Goal: Task Accomplishment & Management: Use online tool/utility

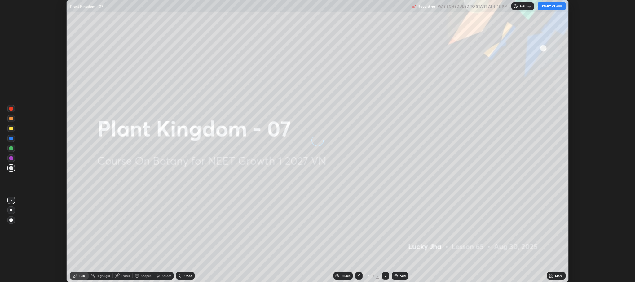
scroll to position [282, 635]
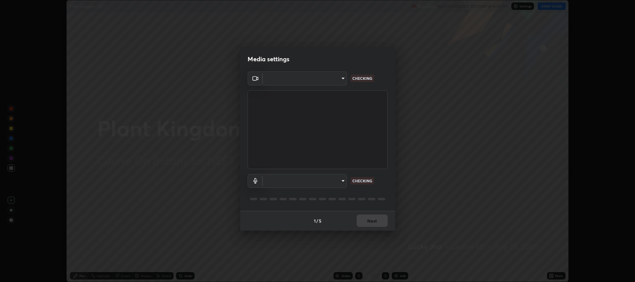
type input "11ae5ff246d08d158b292c9bb26650a353e4513ba1ea0569645e75c22a59fd1d"
type input "communications"
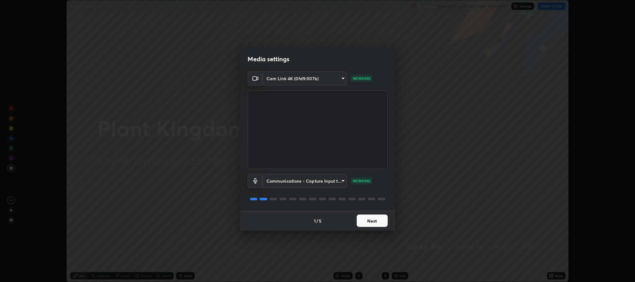
click at [366, 216] on button "Next" at bounding box center [371, 221] width 31 height 12
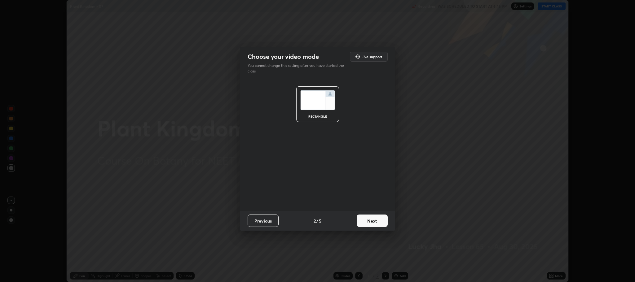
click at [367, 220] on button "Next" at bounding box center [371, 221] width 31 height 12
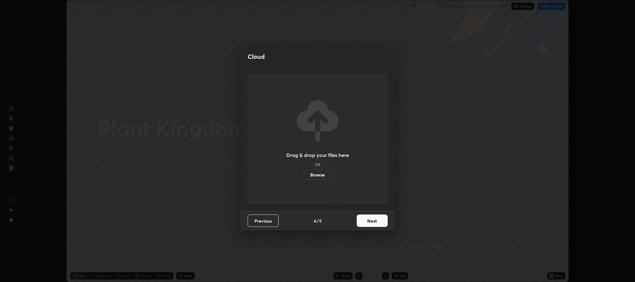
click at [369, 221] on button "Next" at bounding box center [371, 221] width 31 height 12
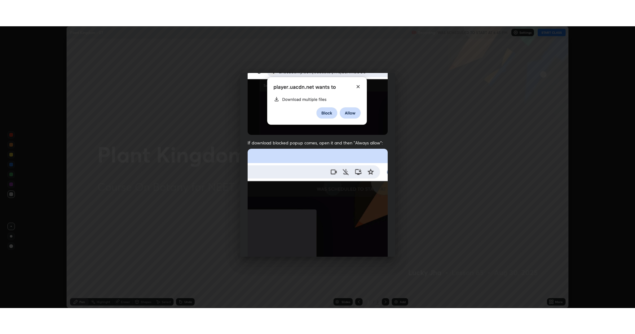
scroll to position [125, 0]
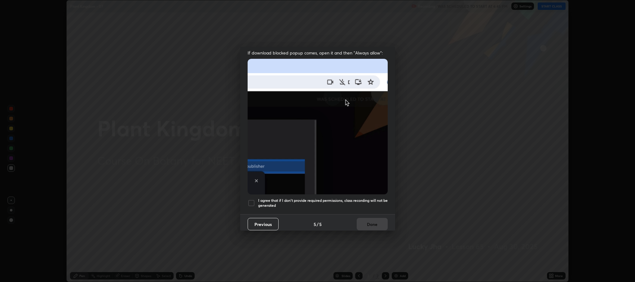
click at [253, 202] on div at bounding box center [250, 202] width 7 height 7
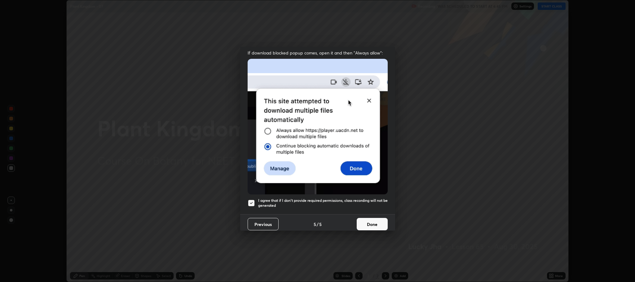
click at [370, 220] on button "Done" at bounding box center [371, 224] width 31 height 12
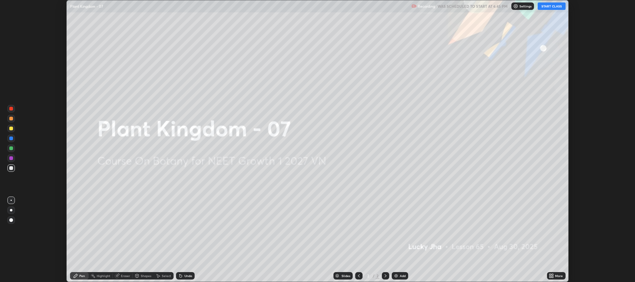
click at [402, 276] on div "Add" at bounding box center [402, 275] width 6 height 3
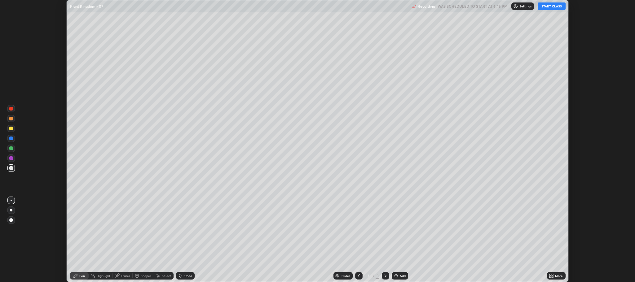
click at [547, 8] on button "START CLASS" at bounding box center [551, 5] width 28 height 7
click at [550, 277] on icon at bounding box center [550, 277] width 2 height 2
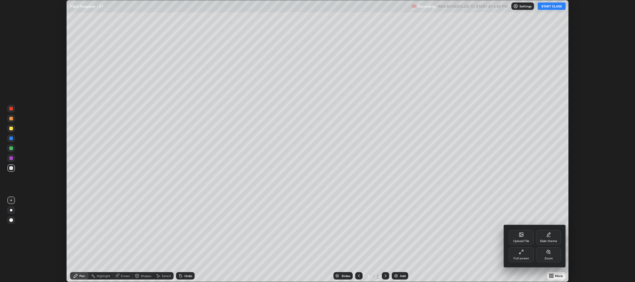
click at [519, 256] on div "Full screen" at bounding box center [520, 254] width 25 height 15
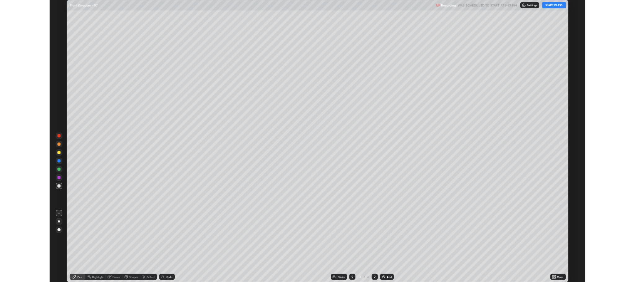
scroll to position [334, 635]
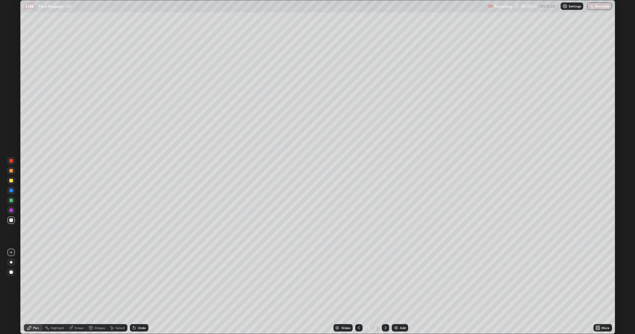
click at [12, 180] on div at bounding box center [11, 181] width 4 height 4
click at [142, 282] on div "Undo" at bounding box center [142, 328] width 8 height 3
click at [141, 282] on div "Undo" at bounding box center [142, 328] width 8 height 3
click at [9, 221] on div at bounding box center [11, 221] width 4 height 4
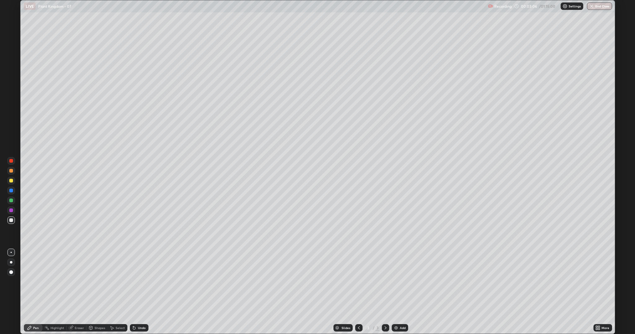
click at [11, 181] on div at bounding box center [11, 181] width 4 height 4
click at [144, 282] on div "Undo" at bounding box center [142, 328] width 8 height 3
click at [141, 282] on div "Undo" at bounding box center [139, 328] width 19 height 7
click at [141, 282] on div "Undo" at bounding box center [142, 328] width 8 height 3
click at [12, 220] on div at bounding box center [11, 221] width 4 height 4
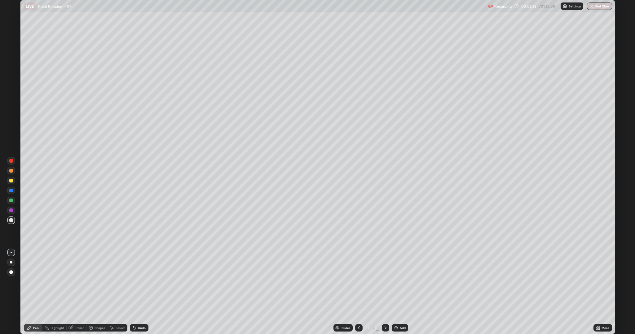
click at [93, 282] on div "Shapes" at bounding box center [96, 328] width 21 height 7
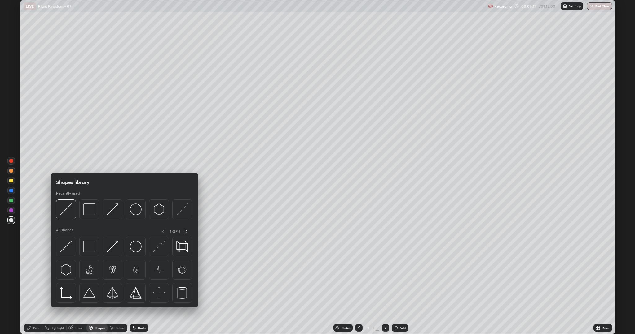
click at [59, 282] on div "Highlight" at bounding box center [54, 328] width 24 height 12
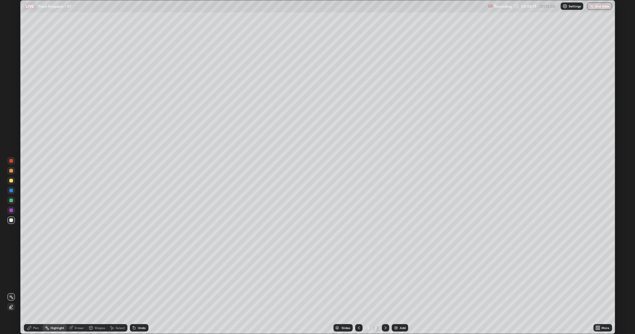
click at [75, 282] on div "Eraser" at bounding box center [79, 328] width 9 height 3
click at [29, 282] on icon at bounding box center [30, 328] width 4 height 4
click at [10, 172] on div at bounding box center [11, 171] width 4 height 4
click at [11, 221] on div at bounding box center [11, 221] width 4 height 4
click at [10, 174] on div at bounding box center [10, 170] width 7 height 7
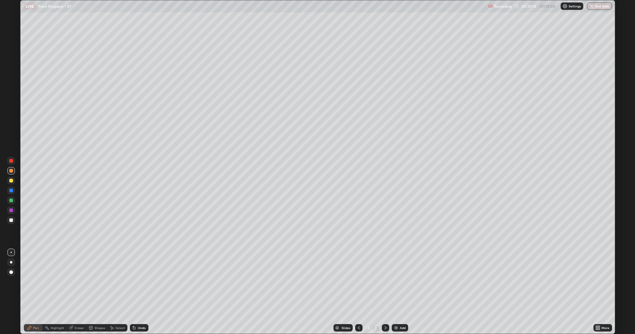
click at [11, 221] on div at bounding box center [11, 221] width 4 height 4
click at [140, 282] on div "Undo" at bounding box center [137, 328] width 21 height 12
click at [140, 282] on div "Undo" at bounding box center [142, 328] width 8 height 3
click at [140, 282] on div "Undo" at bounding box center [137, 328] width 21 height 12
click at [11, 180] on div at bounding box center [11, 181] width 4 height 4
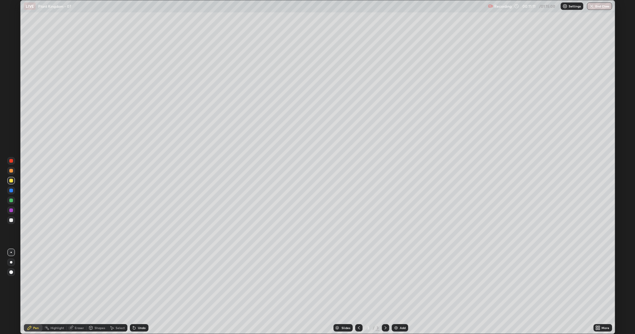
click at [11, 201] on div at bounding box center [11, 201] width 4 height 4
click at [10, 181] on div at bounding box center [11, 181] width 4 height 4
click at [10, 202] on div at bounding box center [11, 201] width 4 height 4
click at [402, 282] on div "Add" at bounding box center [402, 328] width 6 height 3
click at [11, 220] on div at bounding box center [11, 221] width 4 height 4
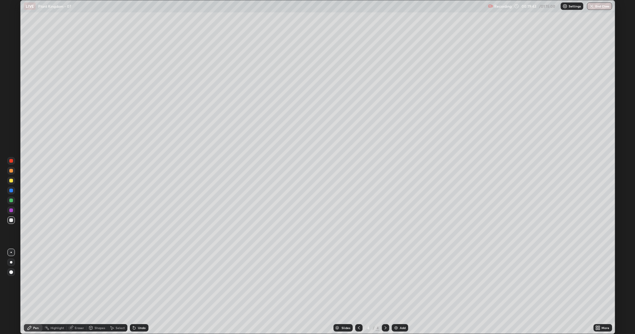
click at [11, 171] on div at bounding box center [11, 171] width 4 height 4
click at [135, 282] on icon at bounding box center [134, 328] width 5 height 5
click at [138, 282] on div "Undo" at bounding box center [142, 328] width 8 height 3
click at [142, 282] on div "Undo" at bounding box center [142, 328] width 8 height 3
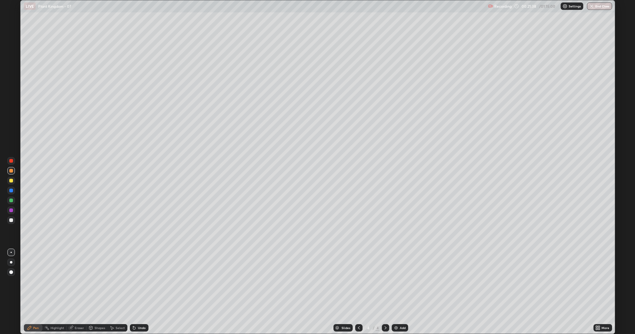
click at [11, 220] on div at bounding box center [11, 221] width 4 height 4
click at [358, 282] on icon at bounding box center [358, 328] width 5 height 5
click at [385, 282] on icon at bounding box center [385, 328] width 5 height 5
click at [12, 172] on div at bounding box center [11, 171] width 4 height 4
click at [11, 172] on div at bounding box center [11, 171] width 4 height 4
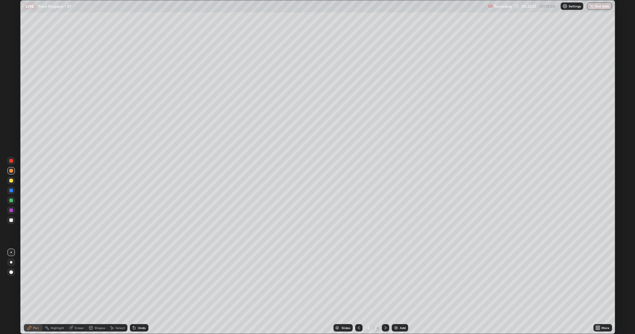
click at [138, 282] on div "Undo" at bounding box center [142, 328] width 8 height 3
click at [11, 220] on div at bounding box center [11, 221] width 4 height 4
click at [11, 171] on div at bounding box center [11, 171] width 4 height 4
click at [79, 282] on div "Eraser" at bounding box center [77, 328] width 20 height 7
click at [33, 282] on div "Pen" at bounding box center [36, 328] width 6 height 3
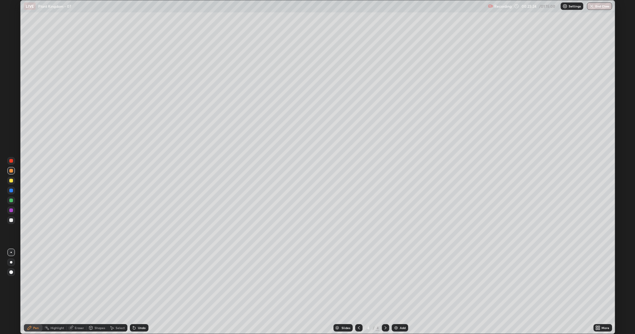
click at [142, 282] on div "Undo" at bounding box center [142, 328] width 8 height 3
click at [138, 282] on div "Undo" at bounding box center [142, 328] width 8 height 3
click at [138, 282] on div "Undo" at bounding box center [139, 328] width 19 height 7
click at [11, 181] on div at bounding box center [11, 181] width 4 height 4
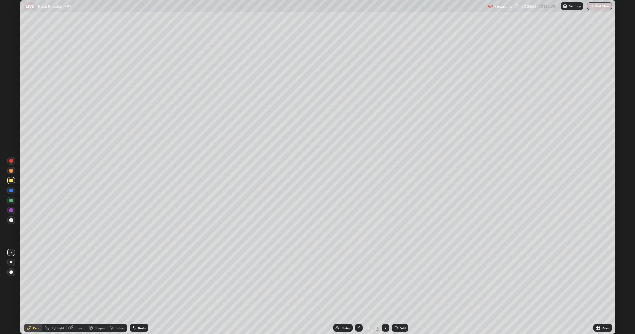
click at [358, 282] on icon at bounding box center [358, 328] width 5 height 5
click at [138, 282] on div "Undo" at bounding box center [142, 328] width 8 height 3
click at [139, 282] on div "Undo" at bounding box center [142, 328] width 8 height 3
click at [11, 210] on div at bounding box center [11, 211] width 4 height 4
click at [7, 171] on div at bounding box center [11, 171] width 10 height 10
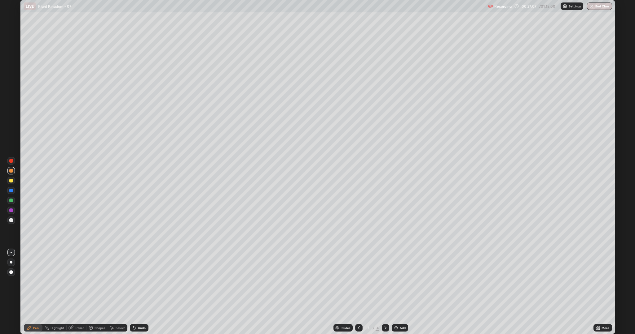
click at [10, 212] on div at bounding box center [11, 211] width 4 height 4
click at [136, 282] on div "Undo" at bounding box center [139, 328] width 19 height 7
click at [138, 282] on div "Undo" at bounding box center [142, 328] width 8 height 3
click at [10, 181] on div at bounding box center [11, 181] width 4 height 4
click at [10, 221] on div at bounding box center [11, 221] width 4 height 4
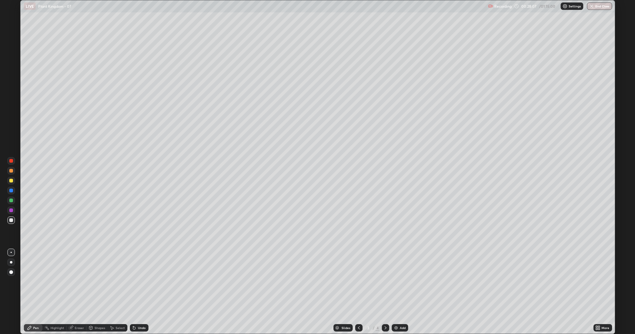
click at [76, 282] on div "Eraser" at bounding box center [79, 328] width 9 height 3
click at [141, 282] on div "Undo" at bounding box center [142, 328] width 8 height 3
click at [13, 282] on icon at bounding box center [11, 307] width 3 height 3
click at [138, 282] on div "Undo" at bounding box center [139, 328] width 19 height 7
click at [32, 282] on icon at bounding box center [29, 328] width 5 height 5
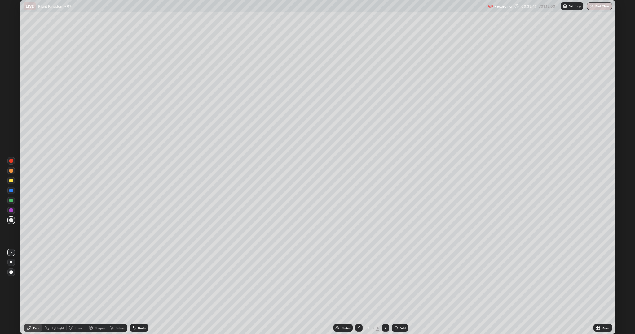
click at [385, 282] on icon at bounding box center [385, 328] width 5 height 5
click at [93, 282] on div "Shapes" at bounding box center [96, 328] width 21 height 7
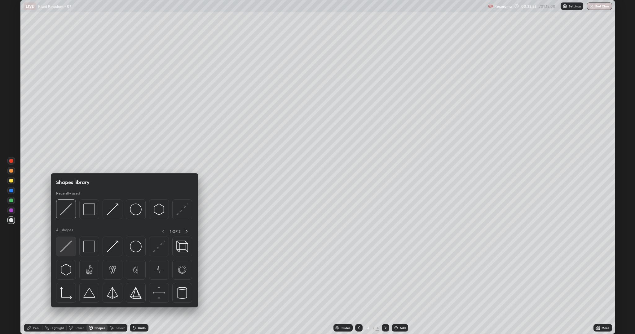
click at [66, 249] on img at bounding box center [66, 247] width 12 height 12
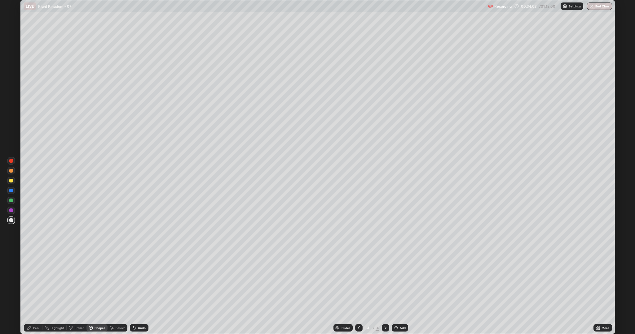
click at [11, 222] on div at bounding box center [11, 221] width 4 height 4
click at [10, 181] on div at bounding box center [11, 181] width 4 height 4
click at [140, 282] on div "Undo" at bounding box center [139, 328] width 19 height 7
click at [28, 282] on icon at bounding box center [29, 328] width 5 height 5
click at [113, 282] on icon at bounding box center [111, 328] width 5 height 5
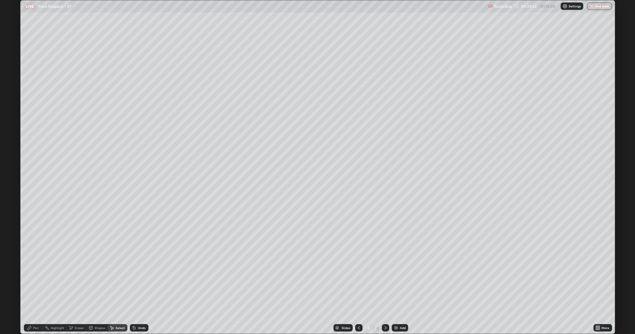
click at [92, 282] on icon at bounding box center [90, 328] width 5 height 5
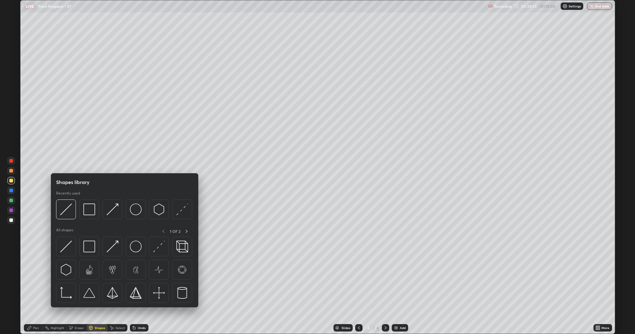
click at [114, 282] on div "Select" at bounding box center [117, 328] width 20 height 7
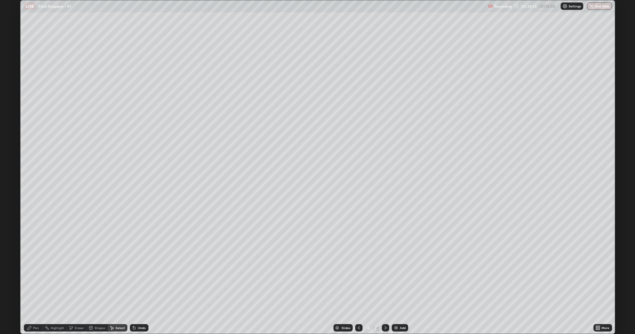
click at [95, 282] on div "Shapes" at bounding box center [99, 328] width 11 height 3
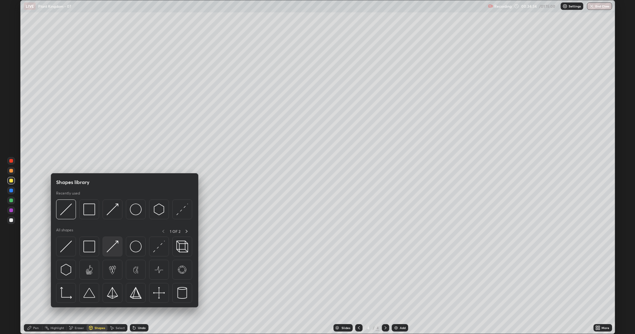
click at [116, 248] on img at bounding box center [113, 247] width 12 height 12
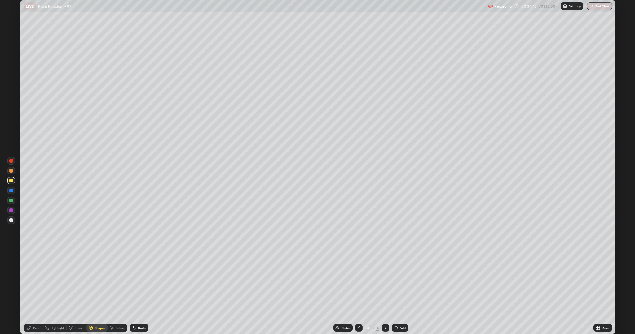
click at [32, 282] on div "Pen" at bounding box center [33, 328] width 19 height 7
click at [135, 282] on icon at bounding box center [134, 328] width 5 height 5
click at [10, 222] on div at bounding box center [11, 221] width 4 height 4
click at [12, 212] on div at bounding box center [11, 211] width 4 height 4
click at [403, 282] on div "Add" at bounding box center [402, 328] width 6 height 3
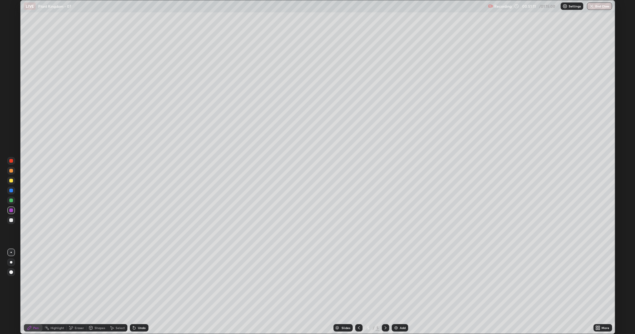
click at [12, 219] on div at bounding box center [11, 221] width 4 height 4
click at [10, 180] on div at bounding box center [11, 181] width 4 height 4
click at [76, 282] on div "Eraser" at bounding box center [79, 328] width 9 height 3
click at [30, 282] on icon at bounding box center [30, 328] width 4 height 4
click at [11, 220] on div at bounding box center [11, 221] width 4 height 4
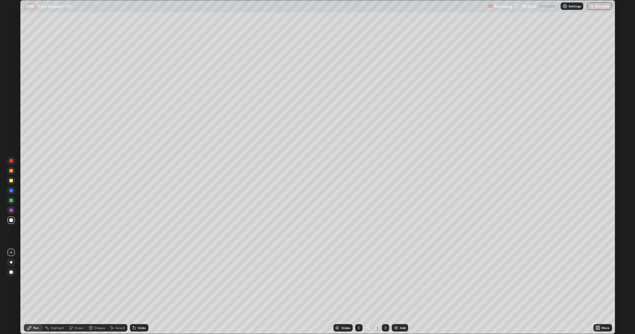
click at [11, 220] on div at bounding box center [11, 221] width 4 height 4
click at [11, 181] on div at bounding box center [11, 181] width 4 height 4
click at [75, 282] on div "Eraser" at bounding box center [77, 328] width 20 height 7
click at [34, 282] on div "Pen" at bounding box center [36, 328] width 6 height 3
click at [11, 221] on div at bounding box center [11, 221] width 4 height 4
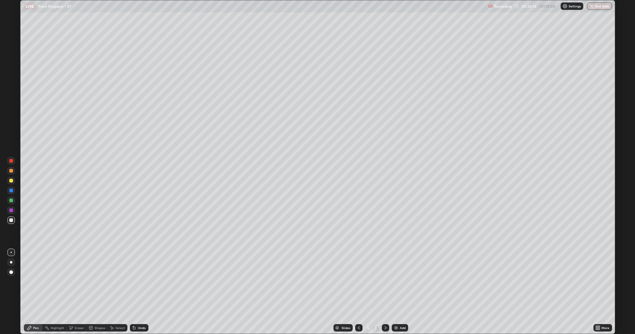
click at [75, 282] on div "Eraser" at bounding box center [79, 328] width 9 height 3
click at [32, 282] on div "Pen" at bounding box center [33, 328] width 19 height 7
click at [12, 177] on div at bounding box center [10, 180] width 7 height 7
click at [75, 282] on div "Eraser" at bounding box center [79, 328] width 9 height 3
click at [34, 282] on div "Pen" at bounding box center [36, 328] width 6 height 3
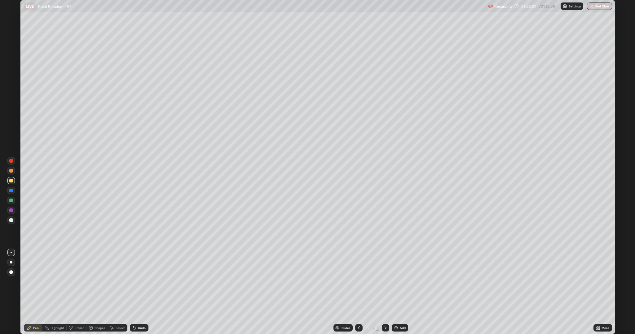
click at [75, 282] on div "Eraser" at bounding box center [79, 328] width 9 height 3
click at [36, 282] on div "Pen" at bounding box center [36, 328] width 6 height 3
click at [10, 220] on div at bounding box center [11, 221] width 4 height 4
click at [138, 282] on div "Undo" at bounding box center [142, 328] width 8 height 3
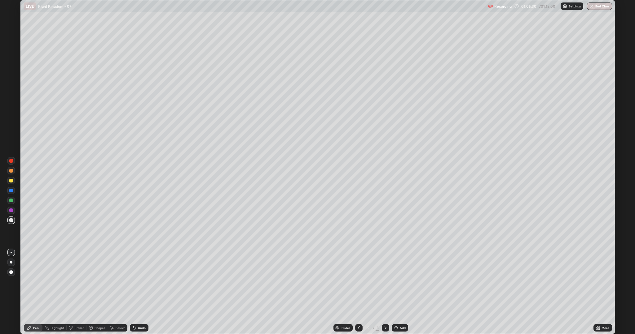
click at [78, 282] on div "Eraser" at bounding box center [79, 328] width 9 height 3
click at [141, 282] on div "Undo" at bounding box center [142, 328] width 8 height 3
click at [34, 282] on div "Pen" at bounding box center [36, 328] width 6 height 3
click at [11, 211] on div at bounding box center [11, 211] width 4 height 4
click at [71, 282] on icon at bounding box center [70, 328] width 3 height 3
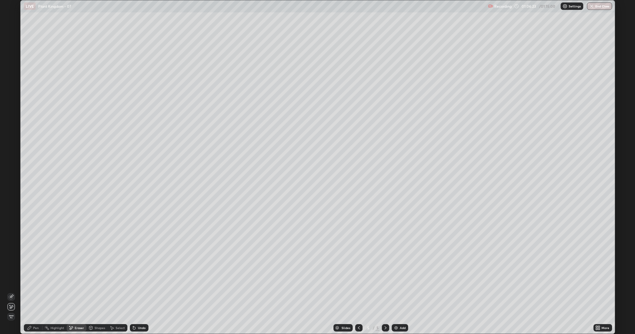
click at [13, 282] on icon at bounding box center [11, 297] width 5 height 5
click at [29, 282] on icon at bounding box center [29, 328] width 5 height 5
click at [10, 222] on div at bounding box center [11, 221] width 4 height 4
click at [76, 282] on div "Eraser" at bounding box center [79, 328] width 9 height 3
click at [35, 282] on div "Pen" at bounding box center [36, 328] width 6 height 3
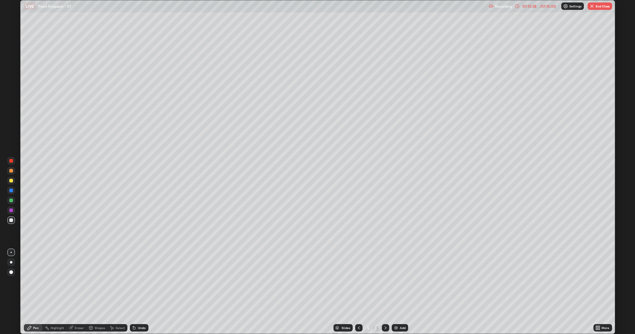
click at [598, 7] on button "End Class" at bounding box center [599, 5] width 24 height 7
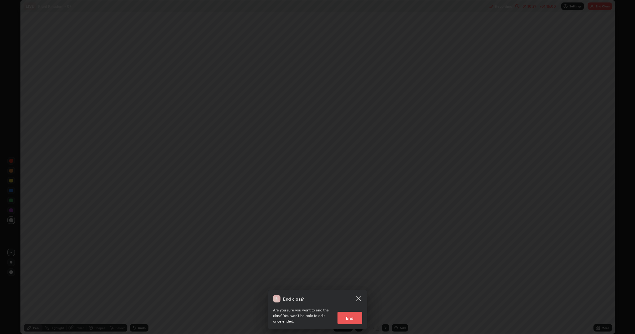
click at [350, 282] on button "End" at bounding box center [349, 318] width 25 height 12
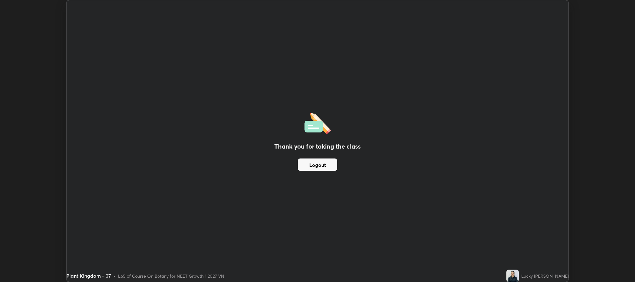
scroll to position [30684, 30332]
